Goal: Navigation & Orientation: Find specific page/section

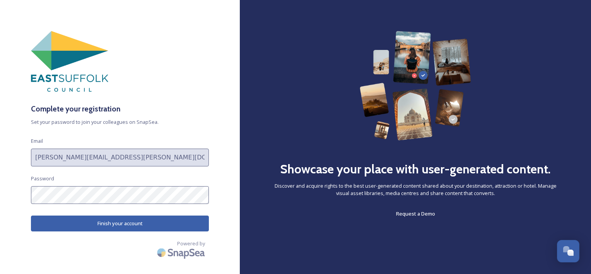
click at [123, 226] on button "Finish your account" at bounding box center [120, 224] width 178 height 16
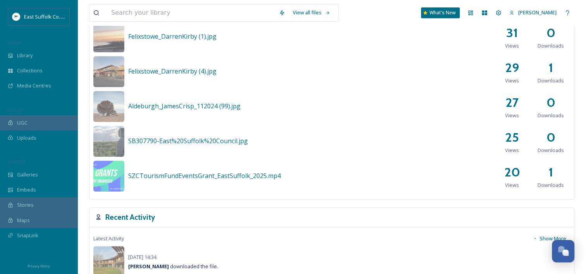
scroll to position [367, 0]
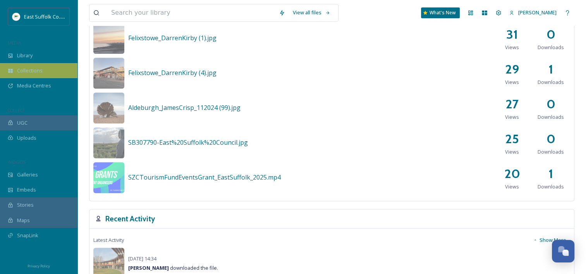
click at [32, 70] on span "Collections" at bounding box center [30, 70] width 26 height 7
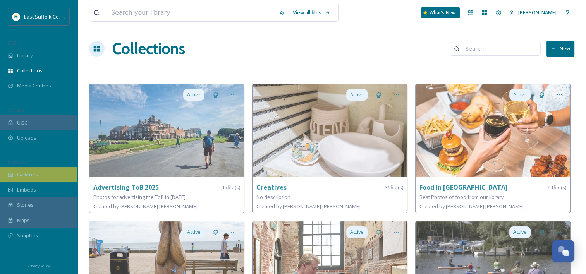
click at [34, 173] on span "Galleries" at bounding box center [27, 174] width 21 height 7
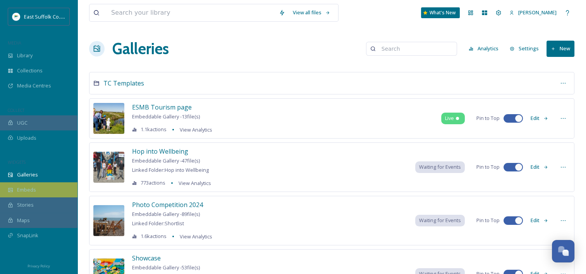
click at [34, 189] on span "Embeds" at bounding box center [26, 189] width 19 height 7
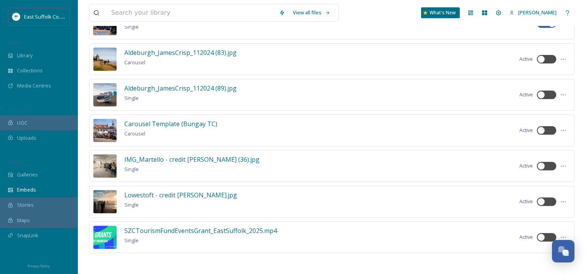
scroll to position [207, 0]
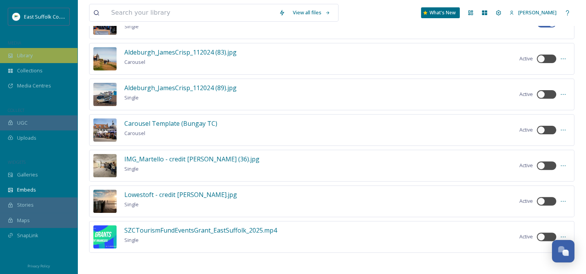
click at [33, 57] on span "Library" at bounding box center [24, 55] width 15 height 7
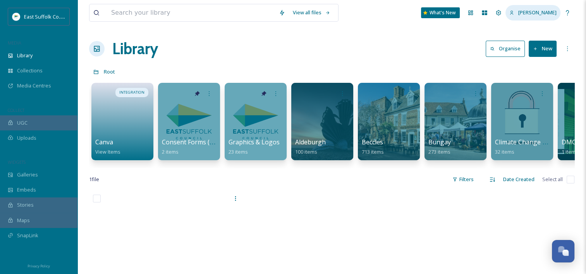
click at [528, 14] on span "[PERSON_NAME]" at bounding box center [537, 12] width 38 height 7
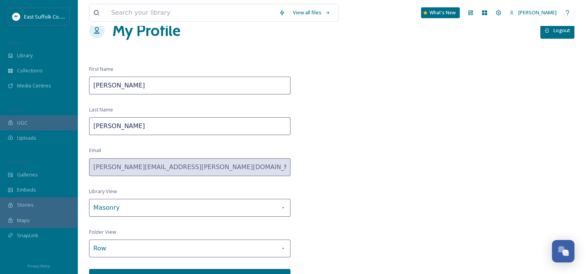
scroll to position [28, 0]
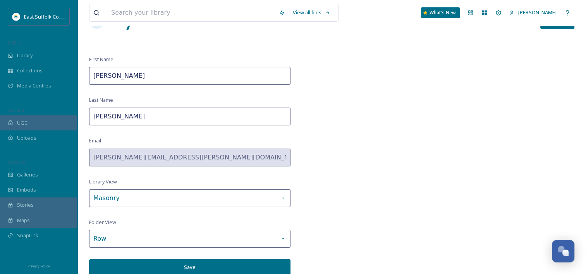
click at [212, 254] on div "First Name Charlie Last Name Taylor Email charlie.taylor@eastsuffolk.gov.uk Lib…" at bounding box center [189, 165] width 201 height 219
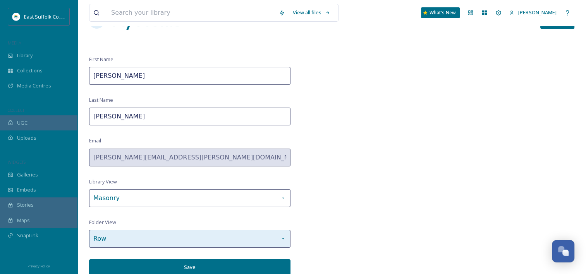
click at [211, 240] on div "Row" at bounding box center [189, 239] width 201 height 18
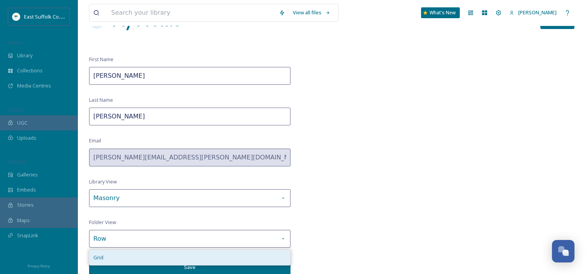
click at [194, 260] on div "Grid" at bounding box center [189, 257] width 201 height 15
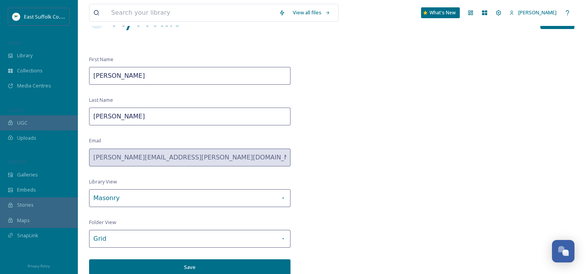
click at [178, 265] on button "Save" at bounding box center [189, 267] width 201 height 16
click at [35, 54] on div "Library" at bounding box center [38, 55] width 77 height 15
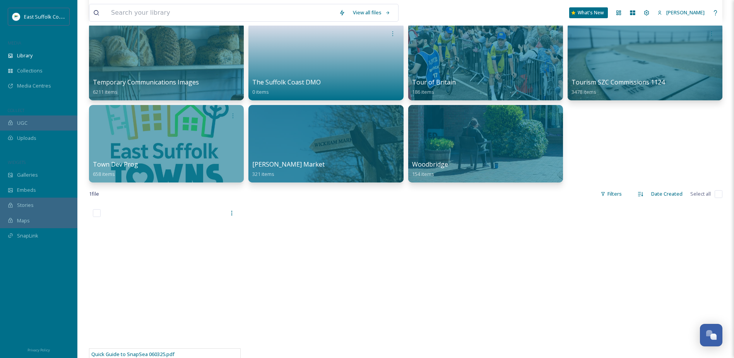
scroll to position [426, 0]
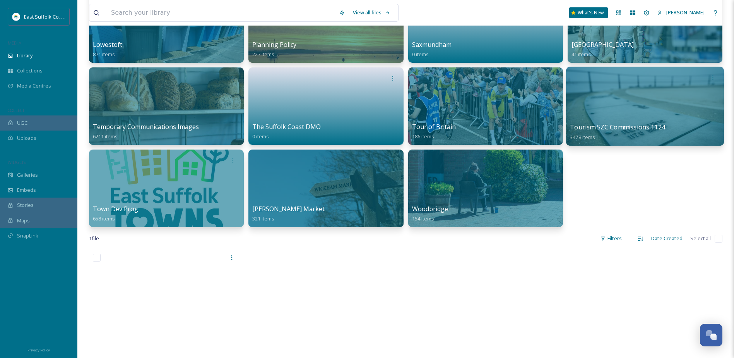
click at [591, 116] on div at bounding box center [645, 106] width 158 height 79
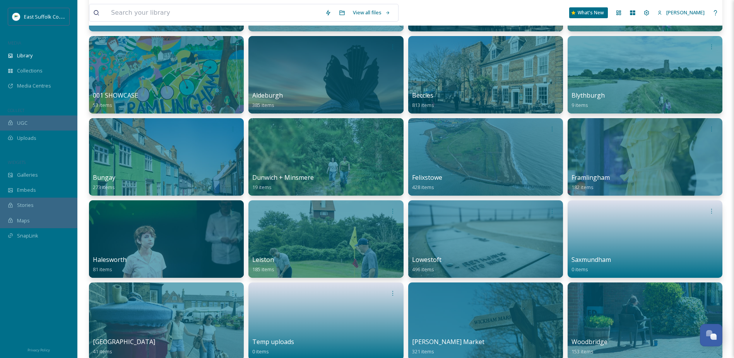
scroll to position [39, 0]
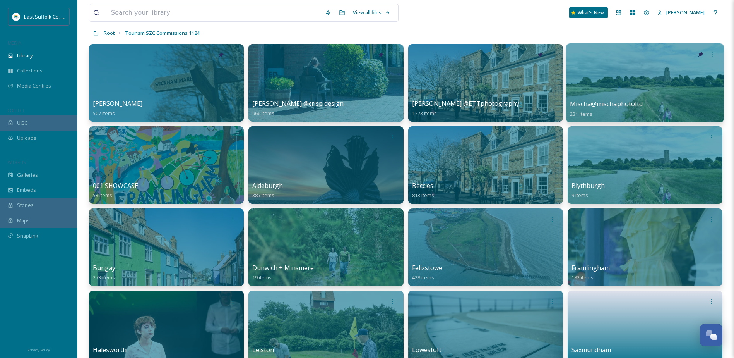
click at [591, 86] on div at bounding box center [645, 82] width 158 height 79
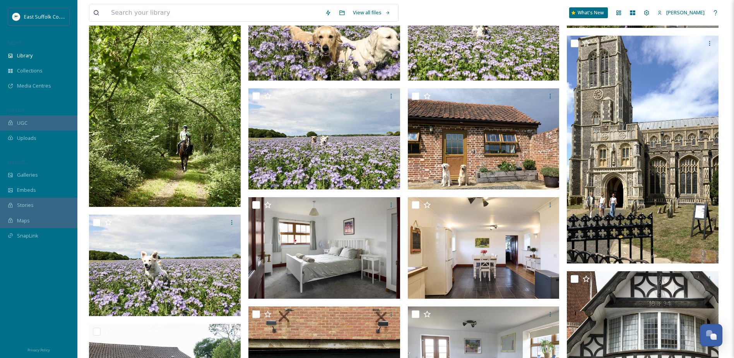
scroll to position [5226, 0]
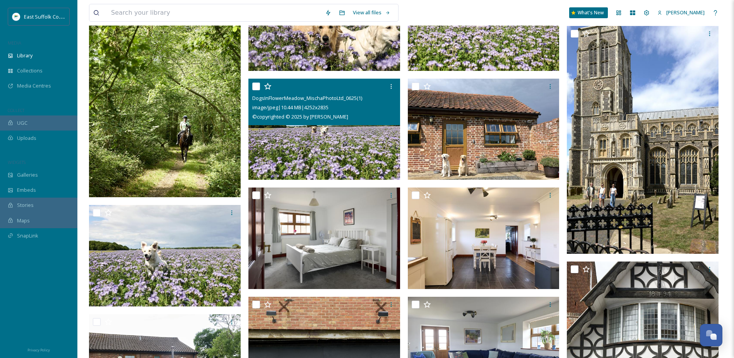
click at [325, 150] on img at bounding box center [325, 129] width 152 height 101
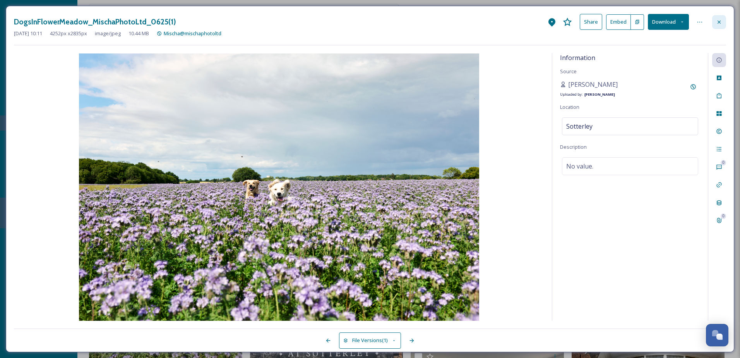
click at [591, 23] on icon at bounding box center [719, 22] width 6 height 6
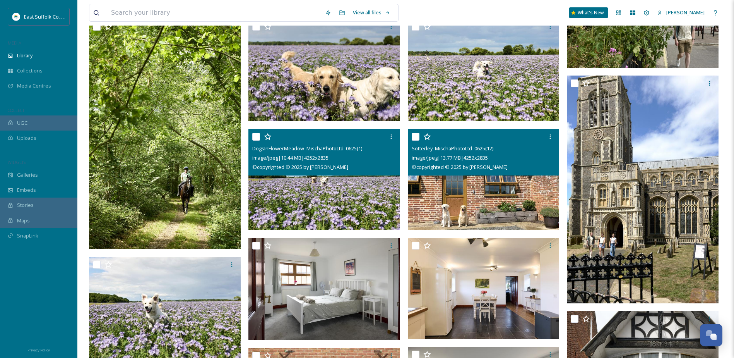
click at [467, 190] on img at bounding box center [484, 179] width 152 height 101
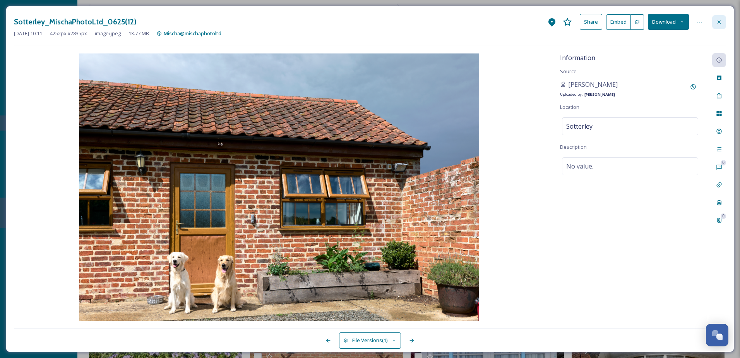
click at [591, 24] on icon at bounding box center [719, 22] width 6 height 6
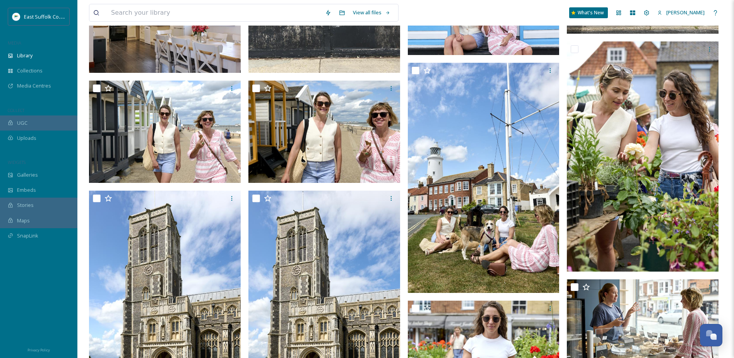
scroll to position [5710, 0]
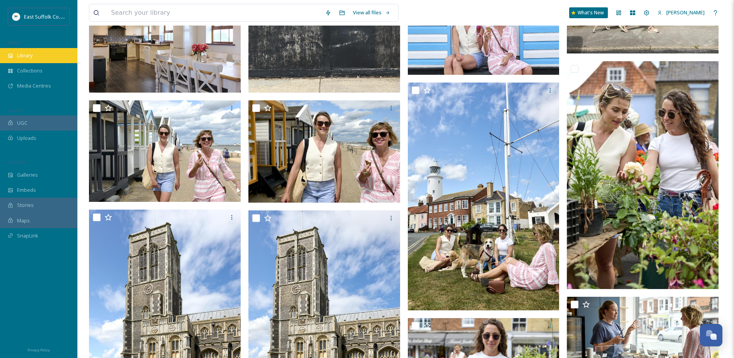
click at [28, 53] on span "Library" at bounding box center [24, 55] width 15 height 7
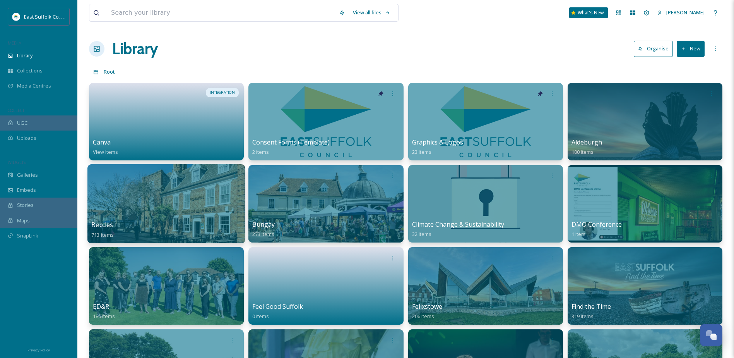
click at [168, 214] on div at bounding box center [166, 203] width 158 height 79
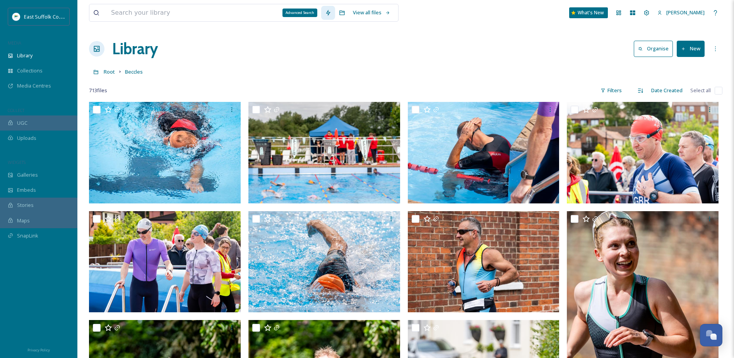
click at [329, 12] on icon at bounding box center [328, 13] width 6 height 6
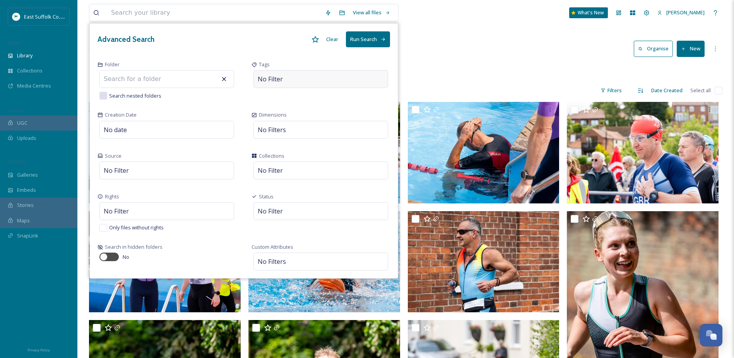
click at [279, 75] on span "No Filter" at bounding box center [270, 78] width 25 height 9
click at [289, 82] on input at bounding box center [296, 78] width 77 height 9
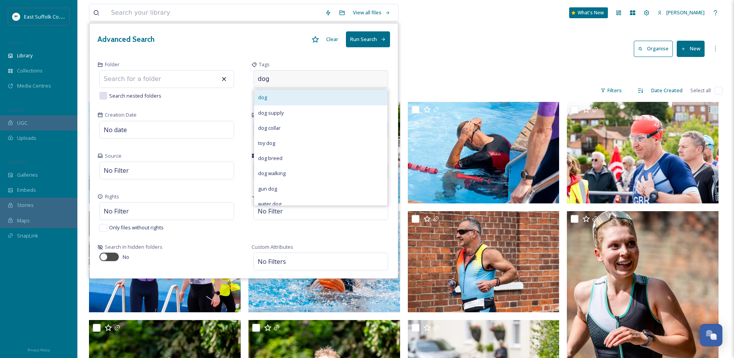
type input "dog"
click at [278, 92] on div "dog" at bounding box center [320, 97] width 133 height 15
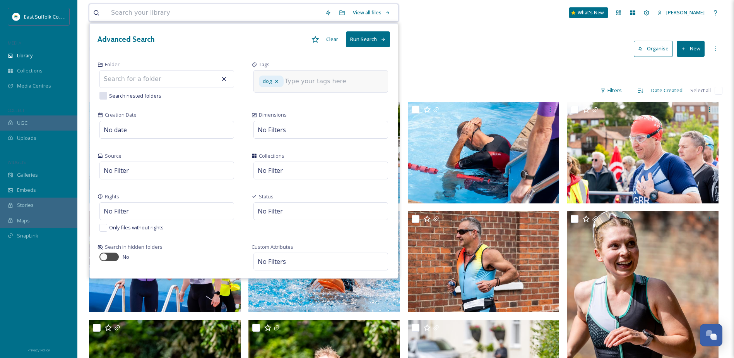
click at [309, 87] on div "dog" at bounding box center [321, 81] width 135 height 22
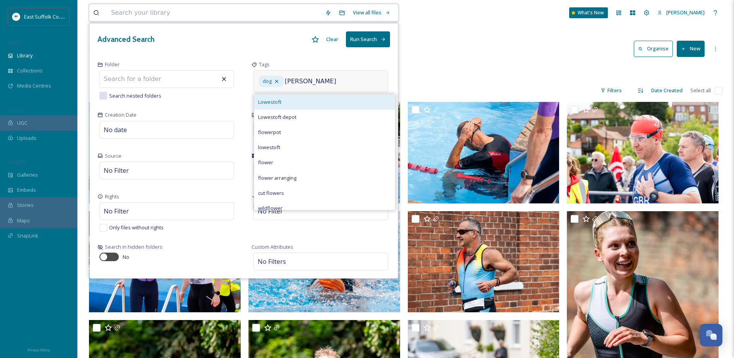
type input "lowe"
click at [281, 104] on span "Lowestoft" at bounding box center [269, 101] width 23 height 7
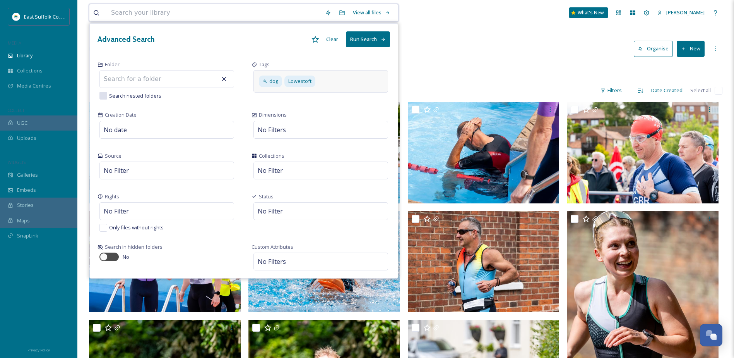
click at [366, 41] on button "Run Search" at bounding box center [368, 39] width 44 height 16
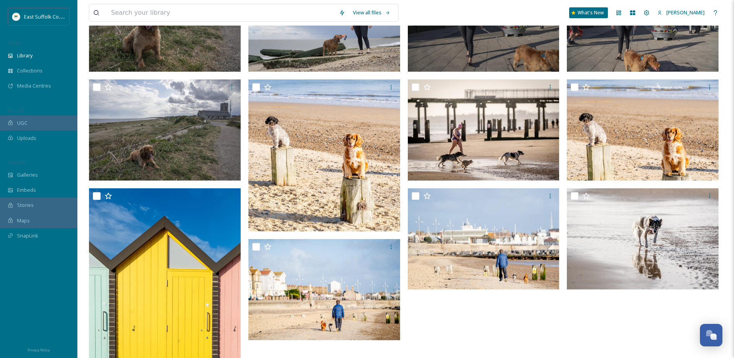
scroll to position [119, 0]
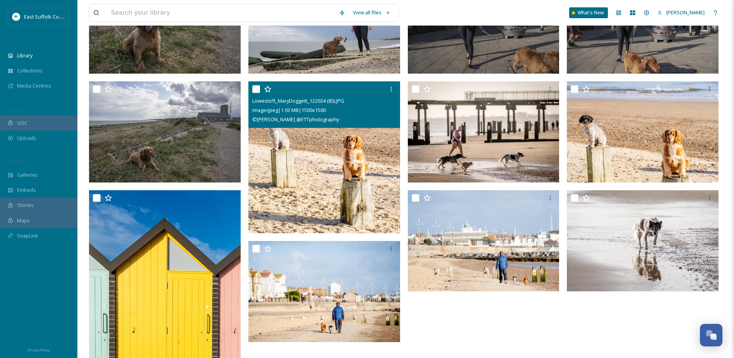
click at [331, 186] on img at bounding box center [325, 157] width 152 height 152
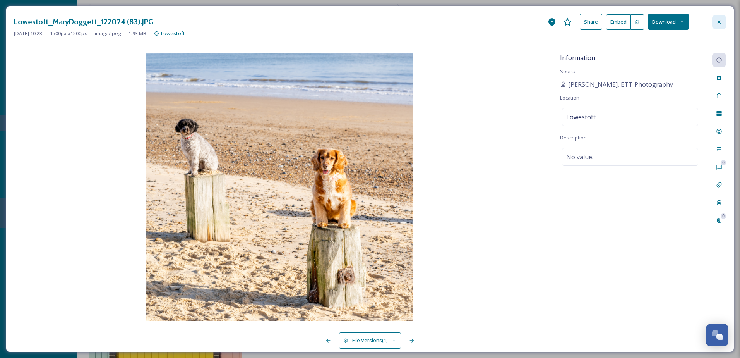
click at [591, 20] on icon at bounding box center [719, 22] width 6 height 6
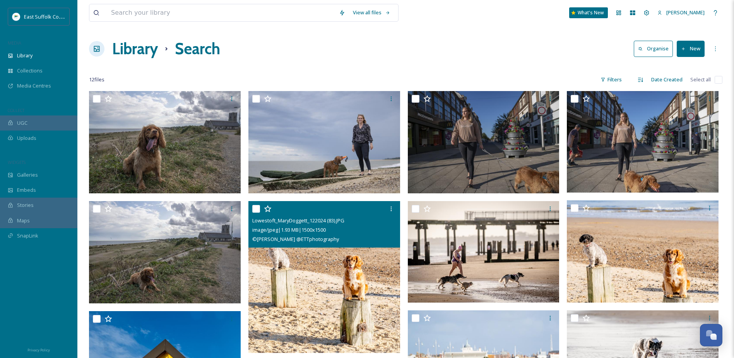
drag, startPoint x: 589, startPoint y: 304, endPoint x: 474, endPoint y: -40, distance: 363.2
click at [130, 42] on h1 "Library" at bounding box center [135, 48] width 46 height 23
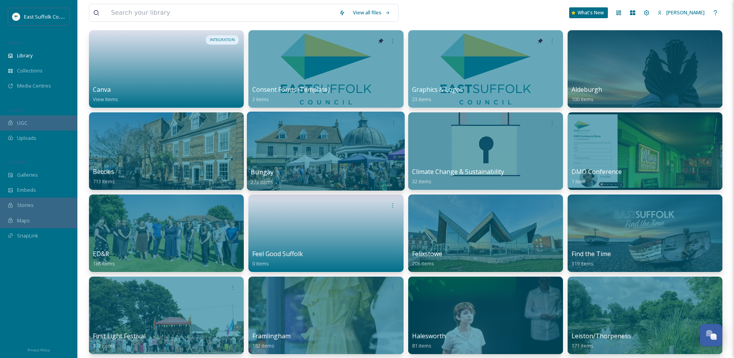
scroll to position [77, 0]
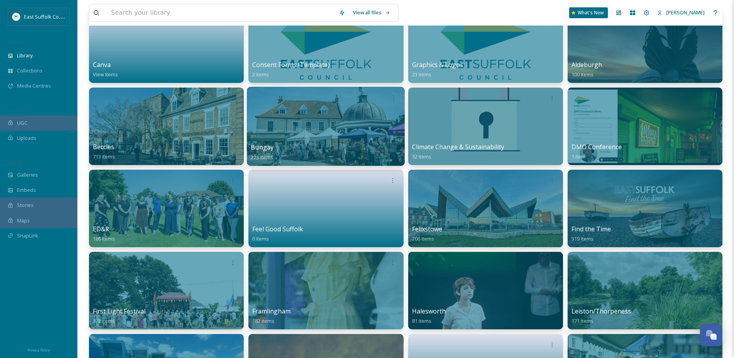
click at [289, 122] on div at bounding box center [326, 126] width 158 height 79
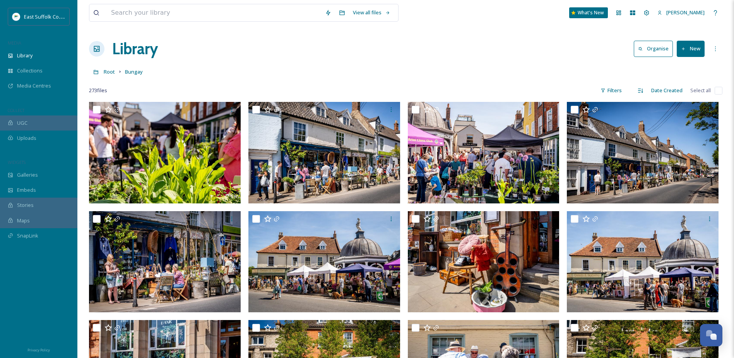
click at [591, 55] on button "New" at bounding box center [691, 49] width 28 height 16
click at [524, 41] on div "Library Organise New File Upload .zip Upload Folder" at bounding box center [406, 48] width 634 height 23
click at [591, 56] on button "New" at bounding box center [691, 49] width 28 height 16
click at [410, 56] on div "Library Organise New" at bounding box center [406, 48] width 634 height 23
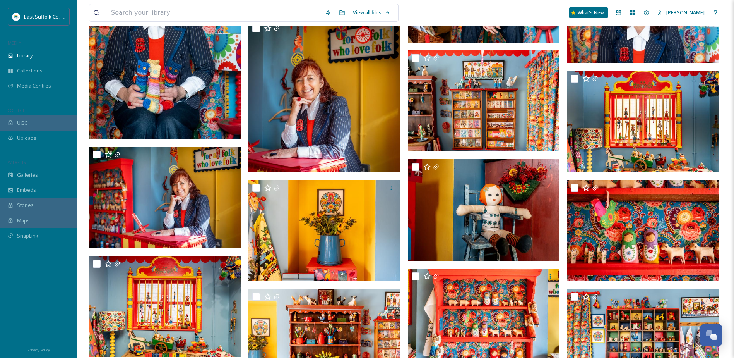
scroll to position [1917, 0]
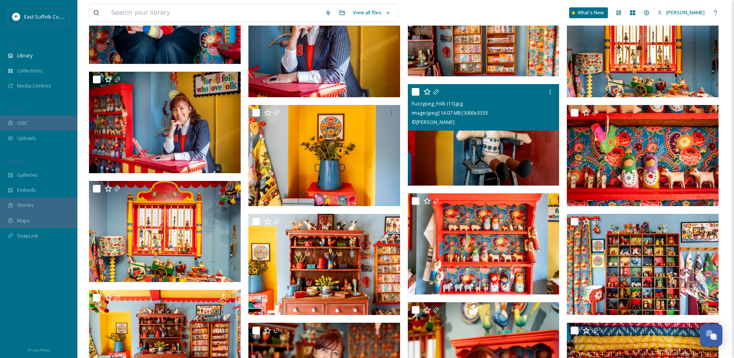
click at [510, 161] on img at bounding box center [484, 134] width 152 height 101
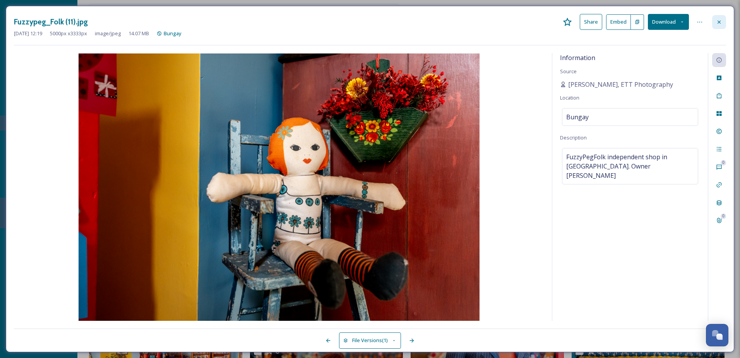
click at [591, 22] on icon at bounding box center [719, 22] width 6 height 6
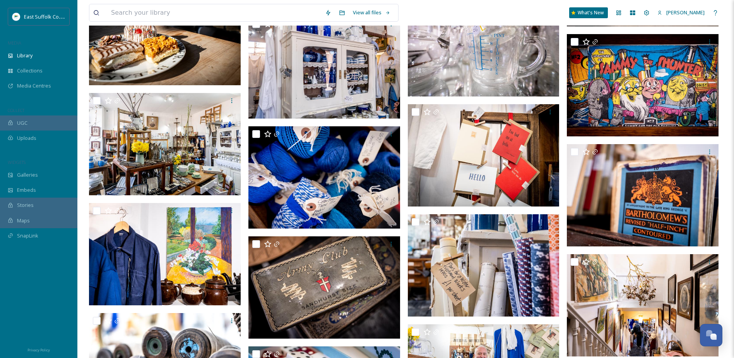
scroll to position [3881, 0]
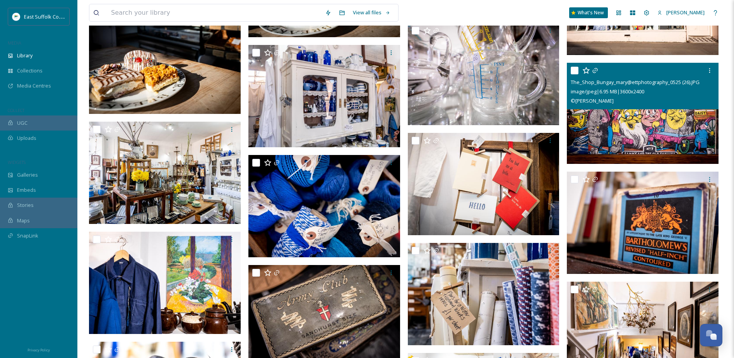
click at [591, 117] on img at bounding box center [643, 113] width 152 height 101
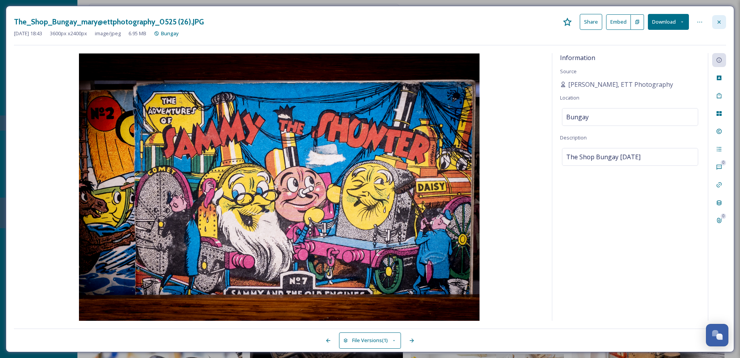
click at [591, 22] on icon at bounding box center [719, 21] width 3 height 3
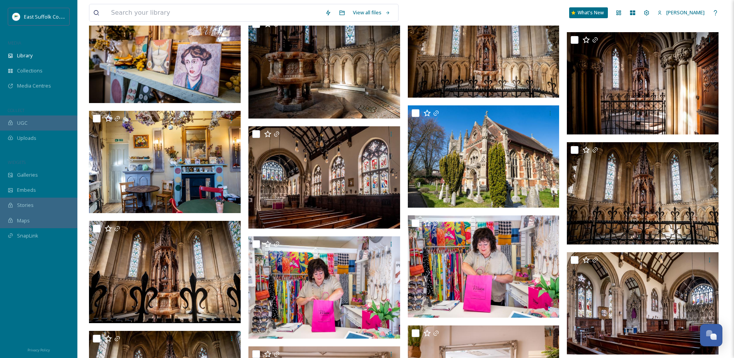
scroll to position [5163, 0]
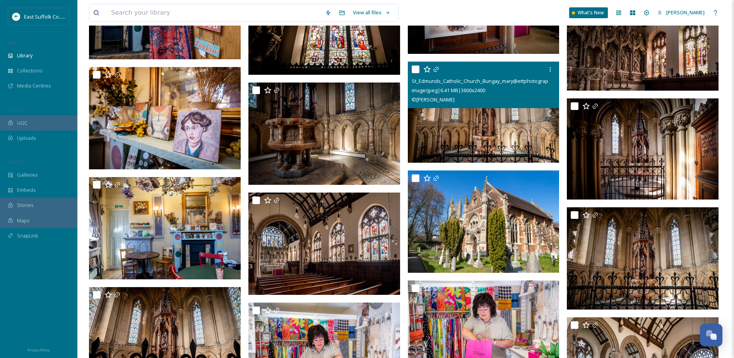
drag, startPoint x: 514, startPoint y: 91, endPoint x: 538, endPoint y: 4, distance: 89.8
click at [538, 4] on div "View all files What's New Charlie Taylor" at bounding box center [406, 13] width 634 height 26
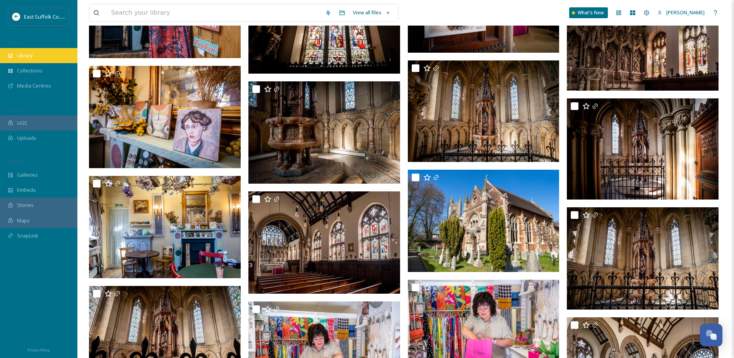
click at [26, 57] on span "Library" at bounding box center [24, 55] width 15 height 7
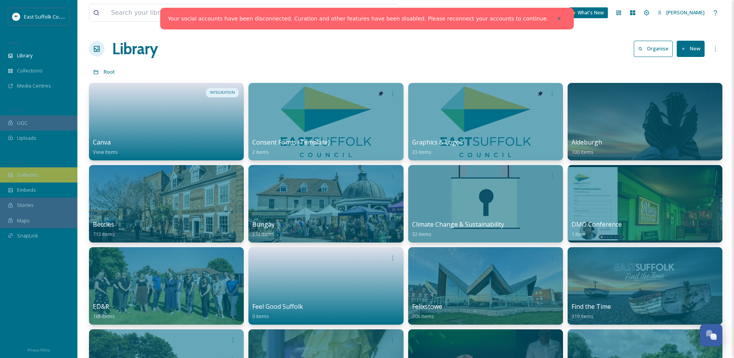
click at [46, 177] on div "Galleries" at bounding box center [38, 174] width 77 height 15
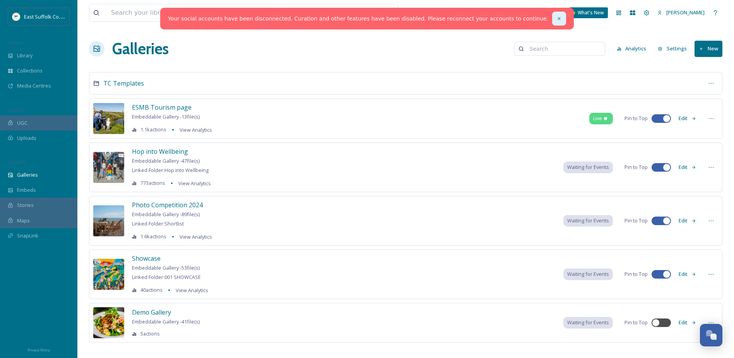
click at [552, 15] on div at bounding box center [559, 19] width 14 height 14
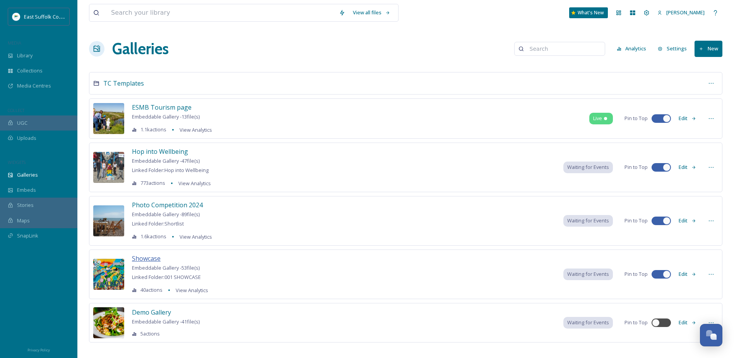
click at [157, 258] on span "Showcase" at bounding box center [146, 258] width 29 height 9
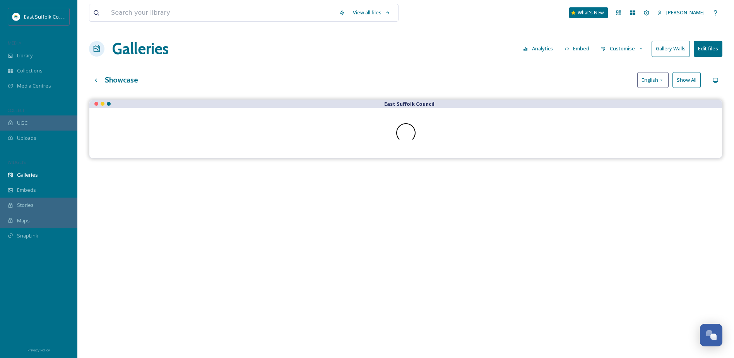
click at [675, 50] on button "Gallery Walls" at bounding box center [671, 49] width 38 height 16
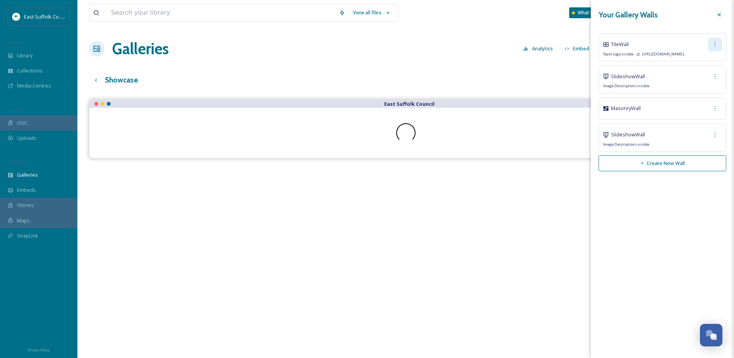
click at [716, 44] on icon at bounding box center [715, 44] width 6 height 6
click at [709, 77] on span "Copy Link" at bounding box center [703, 76] width 22 height 7
click at [709, 78] on span "Copy Link" at bounding box center [703, 76] width 22 height 7
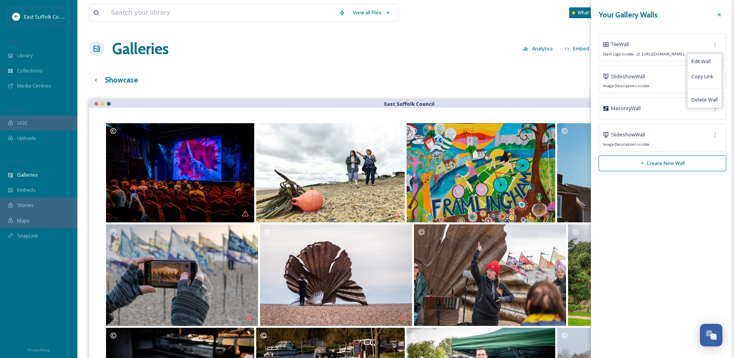
click at [664, 13] on div "Your Gallery Walls" at bounding box center [663, 15] width 128 height 14
click at [715, 75] on icon at bounding box center [715, 76] width 6 height 6
click at [636, 109] on span "Masonry Wall" at bounding box center [626, 108] width 30 height 7
click at [461, 58] on div "Galleries Analytics Embed Customise Gallery Walls Edit files" at bounding box center [406, 48] width 634 height 23
